Goal: Check status: Check status

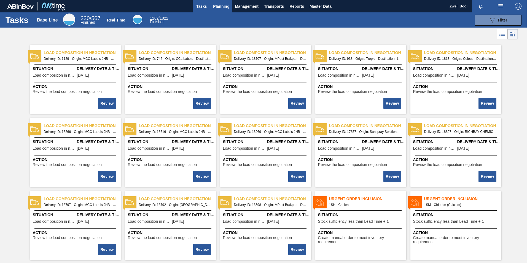
click at [220, 7] on span "Planning" at bounding box center [221, 6] width 16 height 7
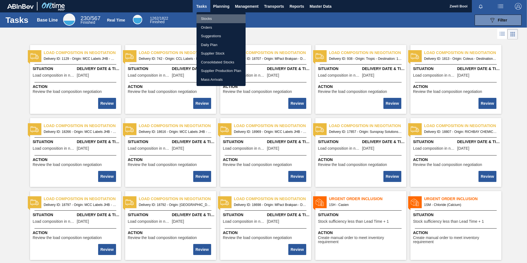
click at [210, 17] on li "Stocks" at bounding box center [221, 18] width 49 height 9
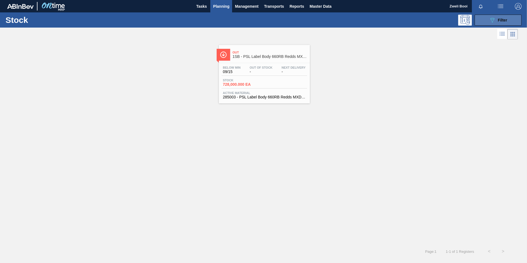
click at [488, 16] on button "089F7B8B-B2A5-4AFE-B5C0-19BA573D28AC Filter" at bounding box center [498, 20] width 47 height 11
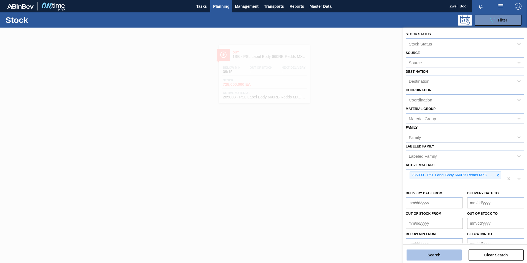
click at [450, 253] on button "Search" at bounding box center [434, 255] width 55 height 11
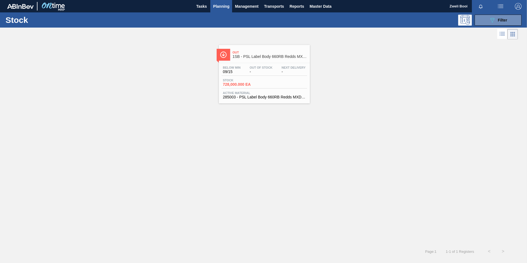
click at [276, 62] on div "Out 1SB - PSL Label Body 660RB Redds MXD Vodk&Pine Below Min 09/15 Out Of Stock…" at bounding box center [264, 74] width 91 height 58
